Goal: Task Accomplishment & Management: Manage account settings

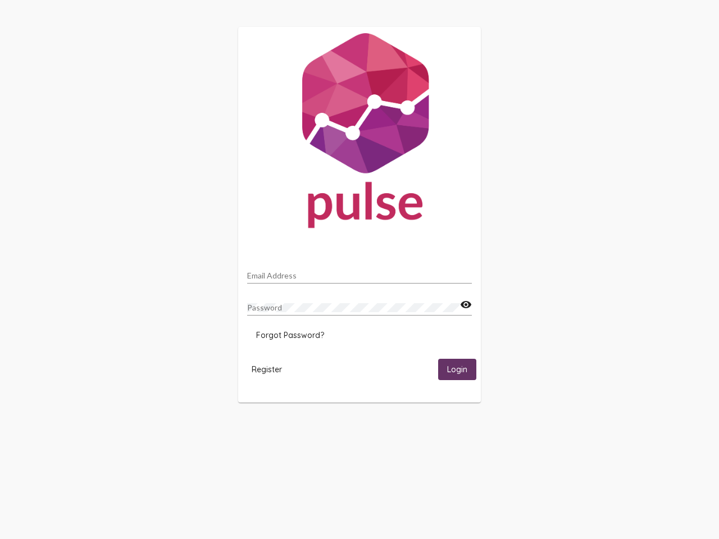
click at [359, 272] on input "Email Address" at bounding box center [359, 275] width 225 height 9
click at [466, 305] on mat-icon "visibility" at bounding box center [466, 304] width 12 height 13
click at [290, 335] on span "Forgot Password?" at bounding box center [290, 335] width 68 height 10
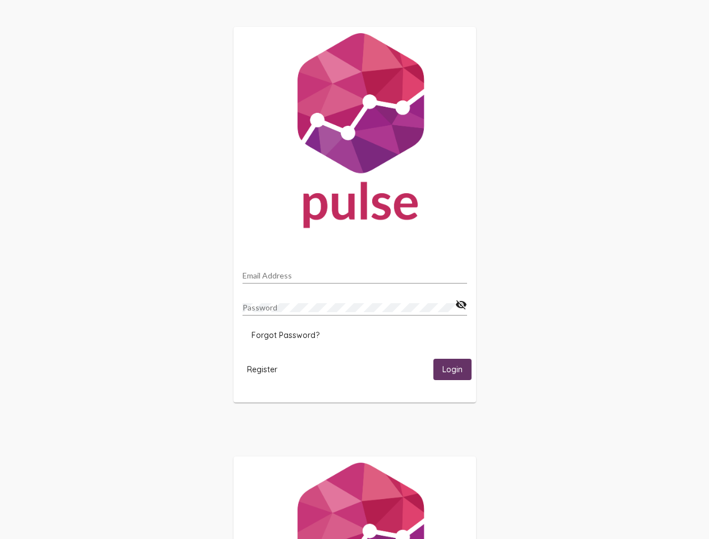
click at [267, 369] on span "Register" at bounding box center [262, 370] width 30 height 10
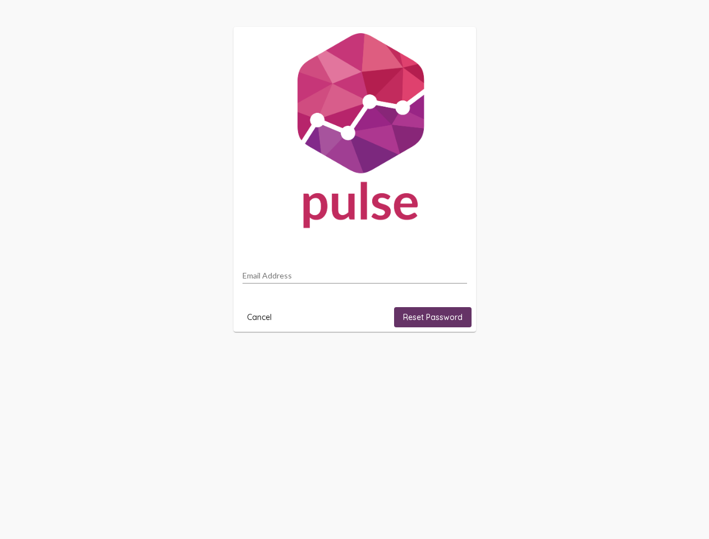
click at [457, 359] on html "Email Address Cancel Reset Password" at bounding box center [354, 179] width 709 height 359
